Goal: Transaction & Acquisition: Purchase product/service

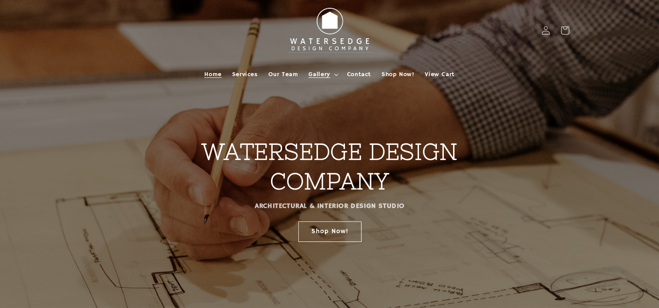
click at [326, 77] on span "Gallery" at bounding box center [318, 75] width 21 height 8
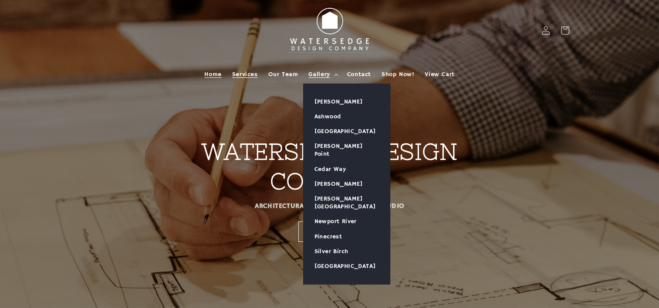
click at [244, 73] on span "Services" at bounding box center [245, 75] width 26 height 8
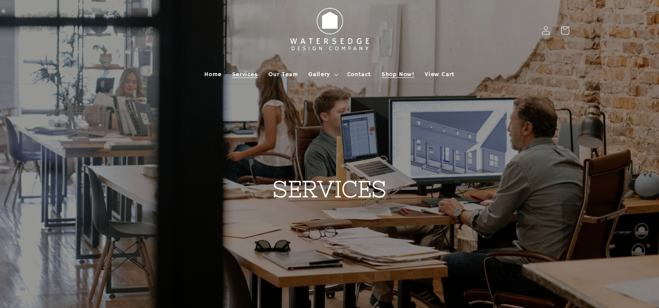
click at [402, 73] on span "Shop Now!" at bounding box center [398, 75] width 33 height 8
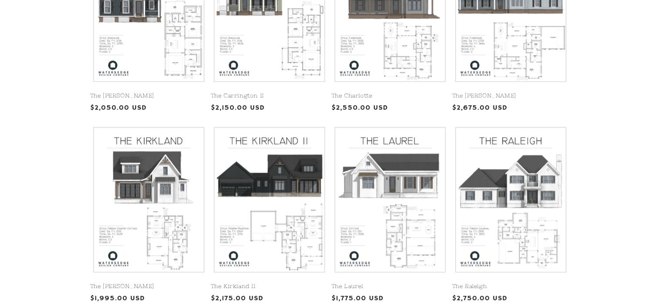
scroll to position [305, 0]
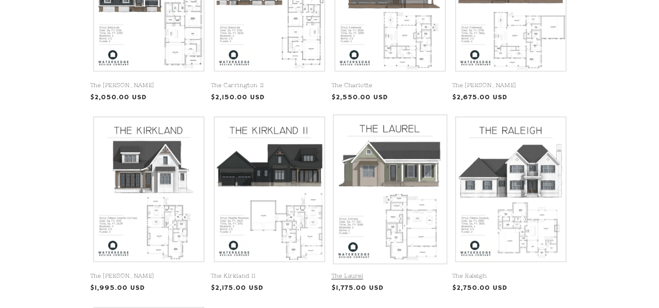
click at [419, 273] on link "The Laurel" at bounding box center [389, 276] width 117 height 7
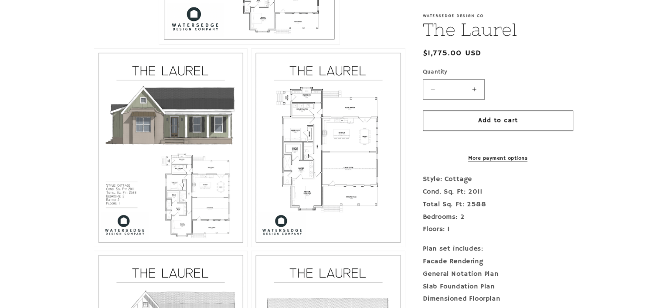
scroll to position [392, 0]
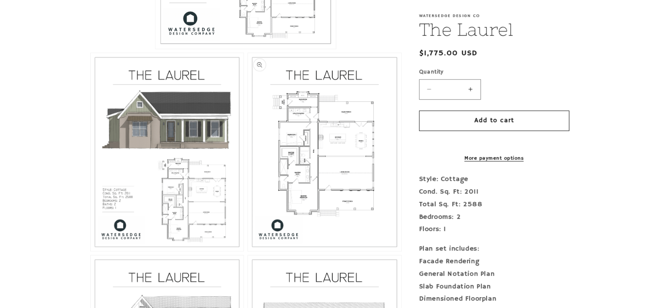
click at [248, 251] on button "Open media 3 in modal" at bounding box center [248, 251] width 0 height 0
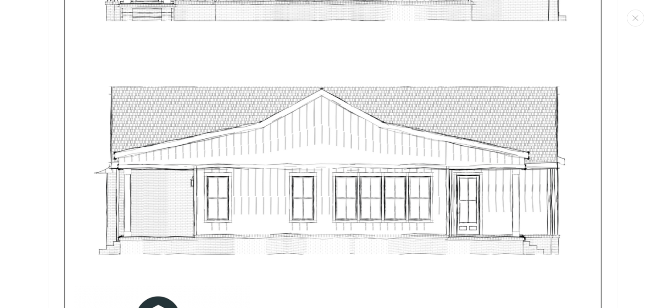
scroll to position [3375, 0]
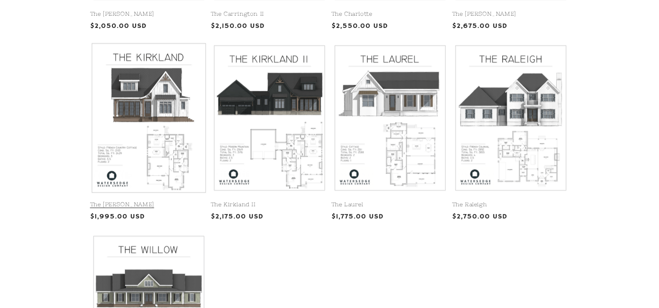
scroll to position [322, 0]
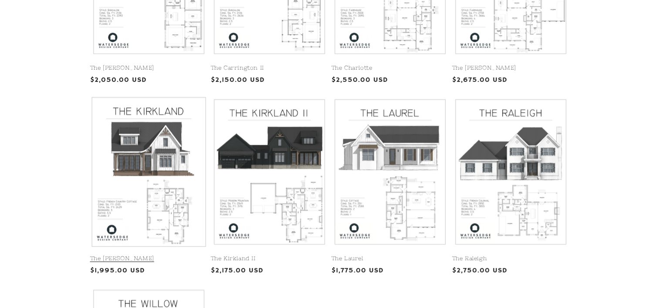
click at [159, 255] on link "The [PERSON_NAME]" at bounding box center [148, 258] width 117 height 7
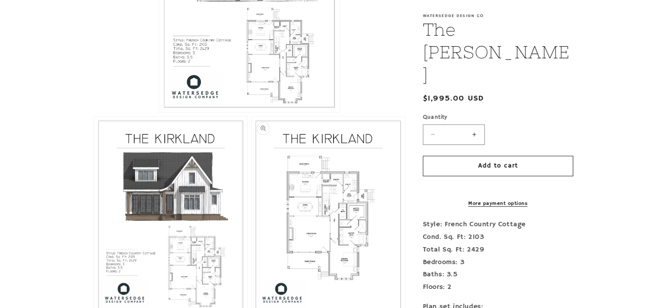
scroll to position [348, 0]
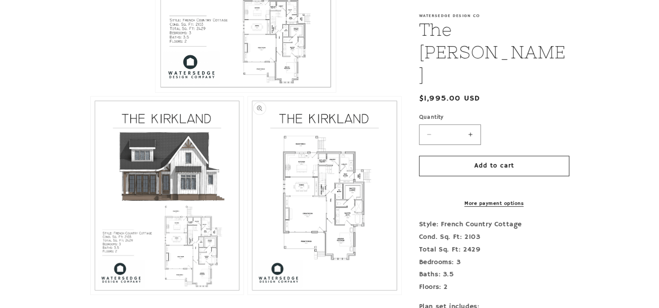
click at [248, 295] on button "Open media 3 in modal" at bounding box center [248, 295] width 0 height 0
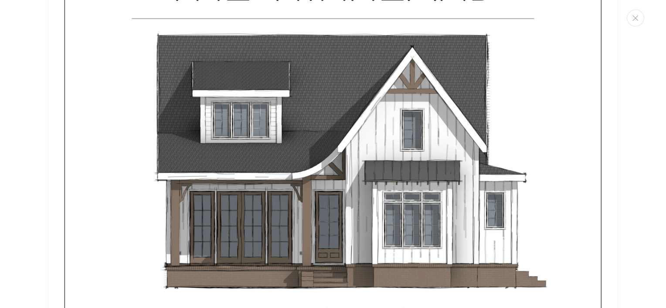
scroll to position [869, 0]
